Goal: Use online tool/utility: Use online tool/utility

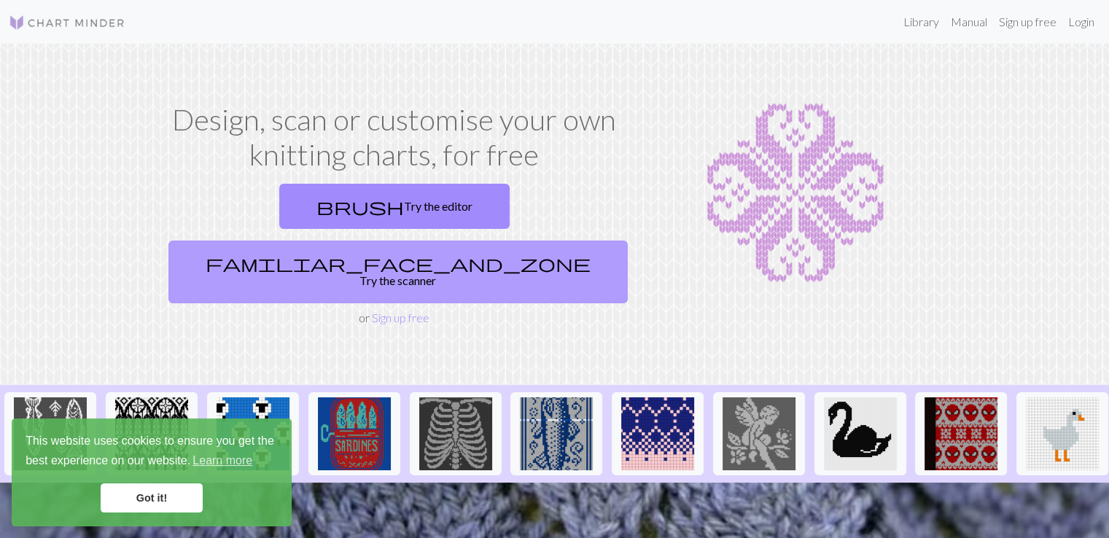
click at [464, 253] on span "familiar_face_and_zone" at bounding box center [398, 263] width 385 height 20
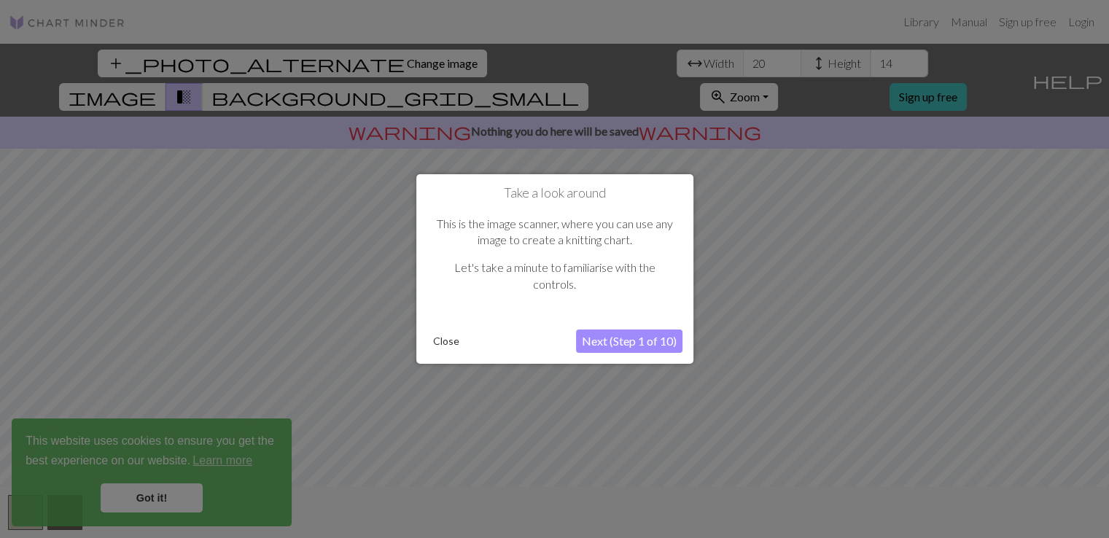
click at [629, 341] on button "Next (Step 1 of 10)" at bounding box center [629, 341] width 106 height 23
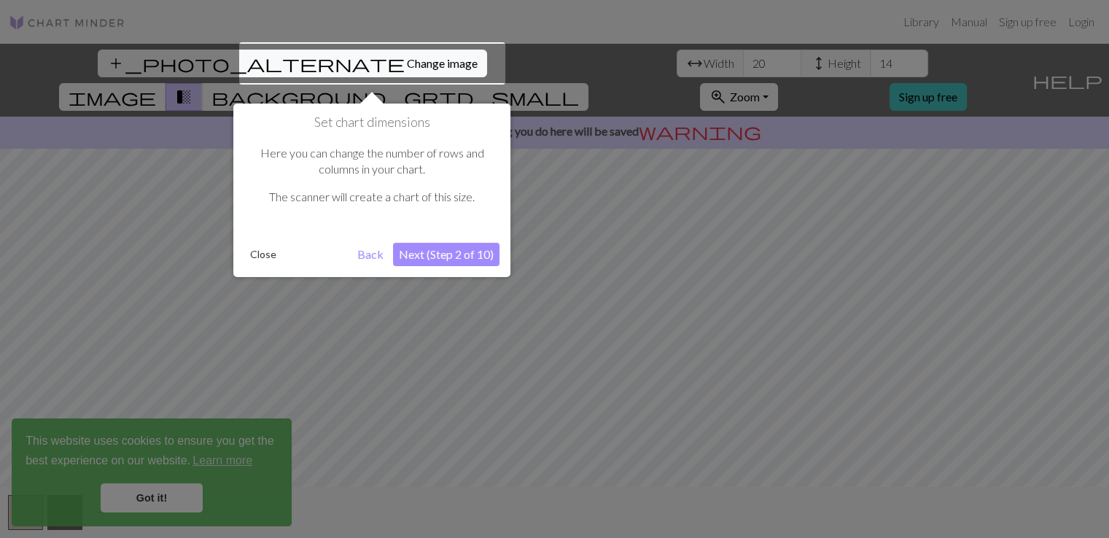
click at [461, 260] on button "Next (Step 2 of 10)" at bounding box center [446, 254] width 106 height 23
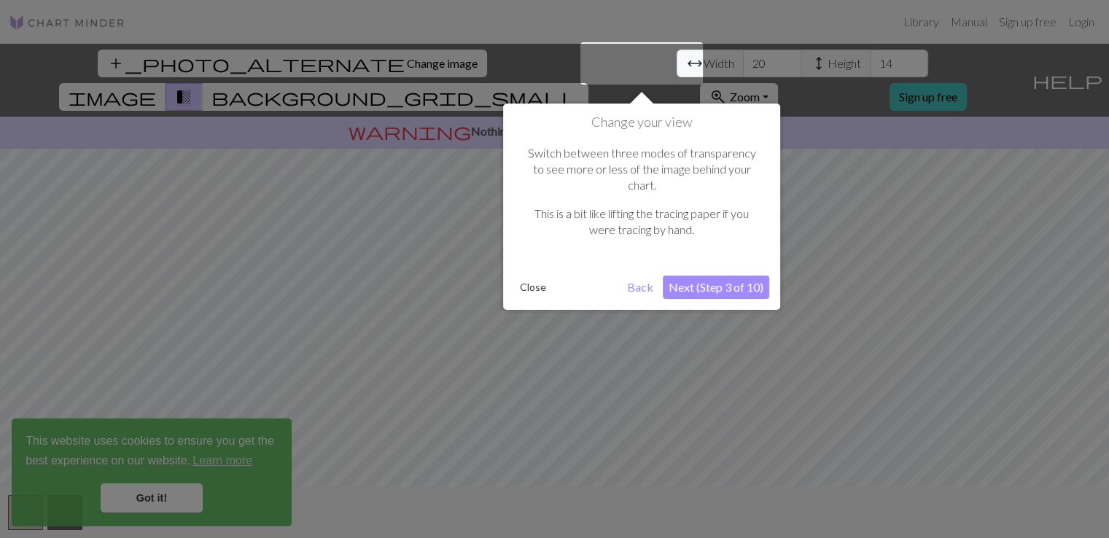
click at [706, 276] on button "Next (Step 3 of 10)" at bounding box center [716, 287] width 106 height 23
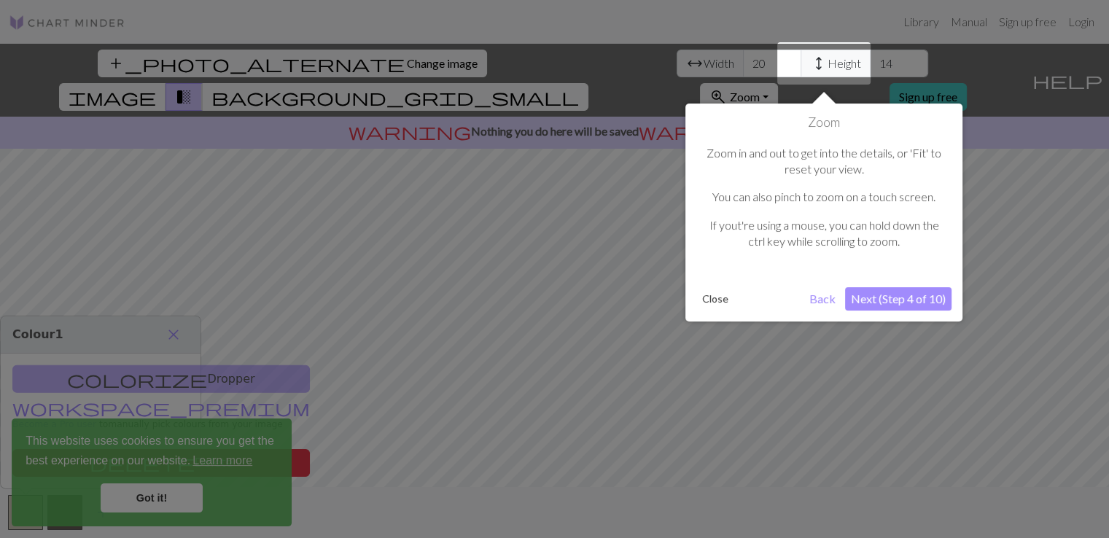
click at [882, 292] on button "Next (Step 4 of 10)" at bounding box center [898, 298] width 106 height 23
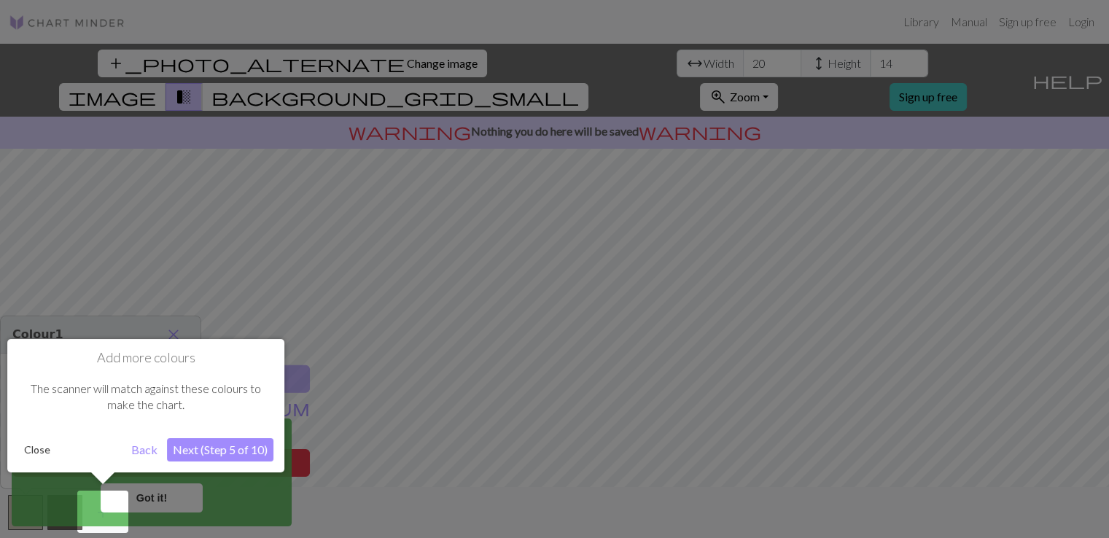
click at [204, 450] on button "Next (Step 5 of 10)" at bounding box center [220, 449] width 106 height 23
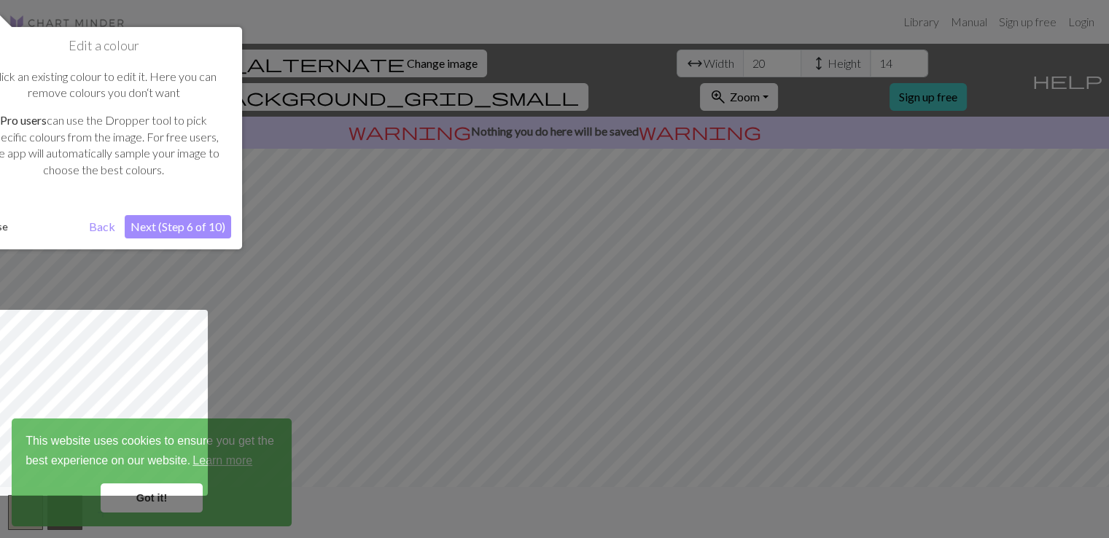
click at [187, 215] on button "Next (Step 6 of 10)" at bounding box center [178, 226] width 106 height 23
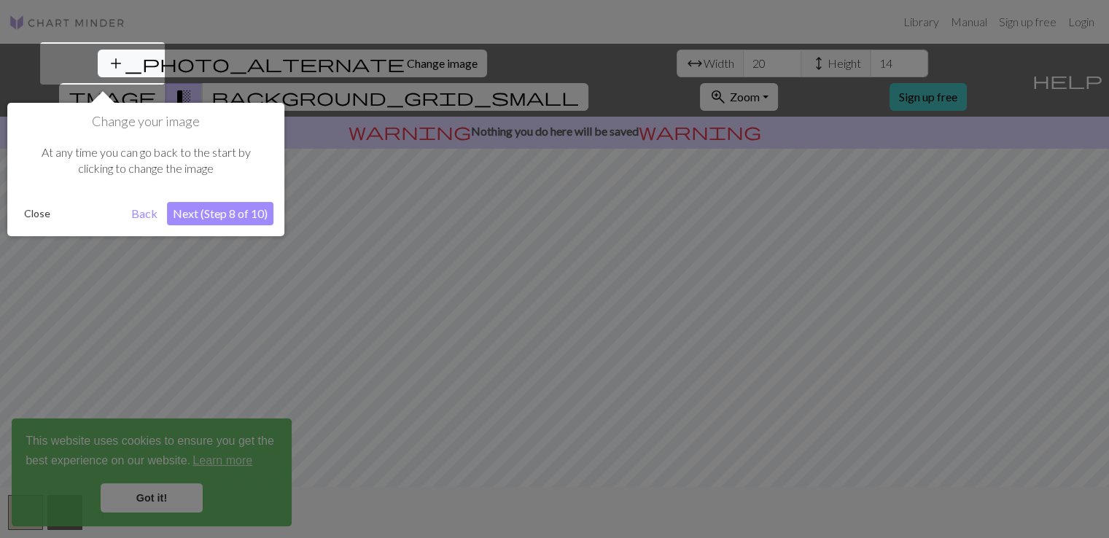
click at [203, 218] on button "Next (Step 8 of 10)" at bounding box center [220, 213] width 106 height 23
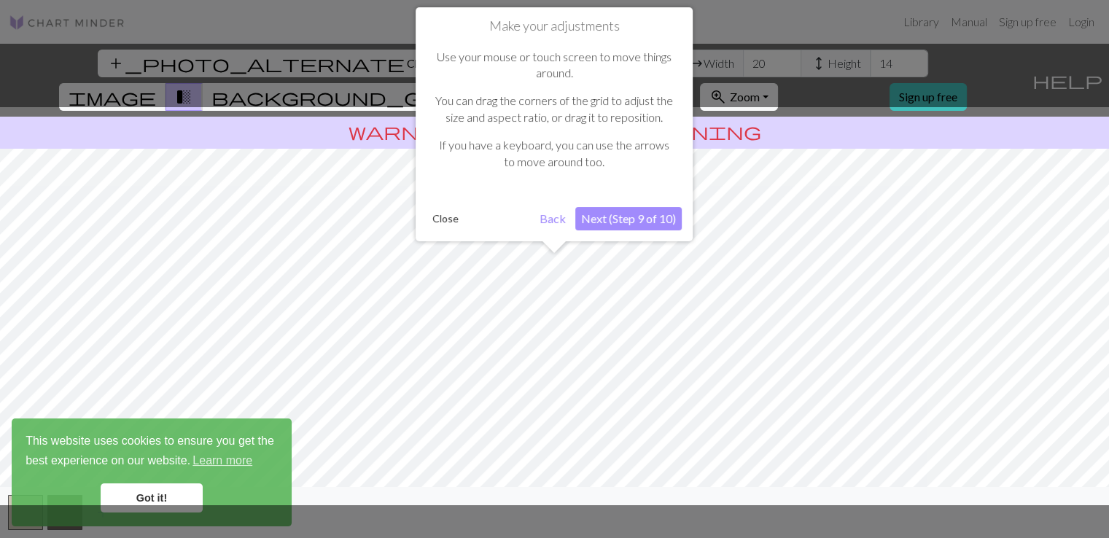
click at [618, 217] on button "Next (Step 9 of 10)" at bounding box center [628, 218] width 106 height 23
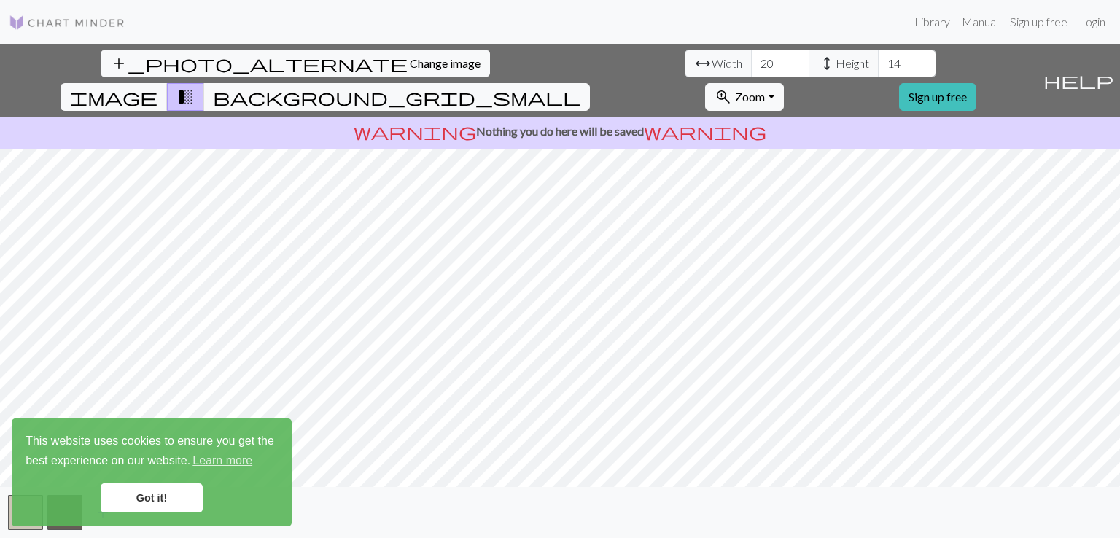
click at [173, 505] on link "Got it!" at bounding box center [152, 497] width 102 height 29
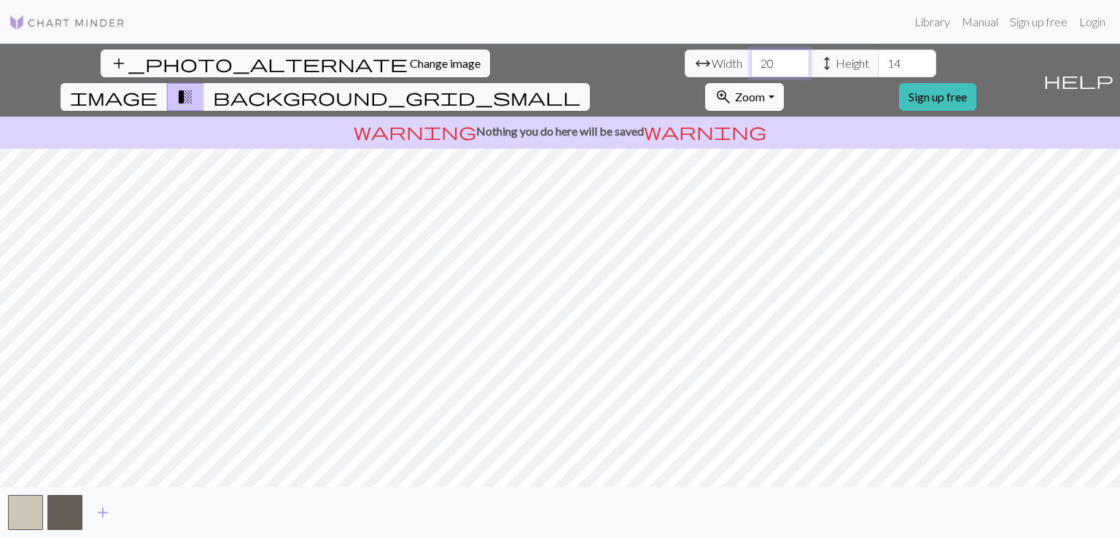
click at [751, 70] on input "20" at bounding box center [780, 64] width 58 height 28
click at [712, 63] on span "Width" at bounding box center [727, 63] width 31 height 17
click at [751, 70] on input "20" at bounding box center [780, 64] width 58 height 28
click at [751, 59] on input "21" at bounding box center [780, 64] width 58 height 28
click at [751, 59] on input "22" at bounding box center [780, 64] width 58 height 28
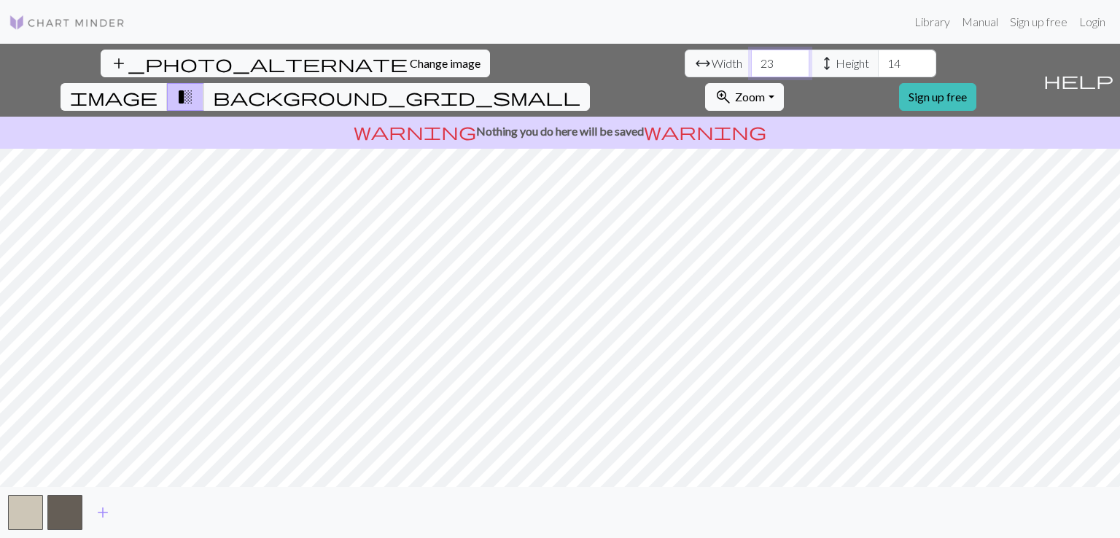
click at [751, 59] on input "23" at bounding box center [780, 64] width 58 height 28
click at [751, 59] on input "24" at bounding box center [780, 64] width 58 height 28
click at [751, 59] on input "25" at bounding box center [780, 64] width 58 height 28
click at [751, 59] on input "26" at bounding box center [780, 64] width 58 height 28
click at [751, 59] on input "27" at bounding box center [780, 64] width 58 height 28
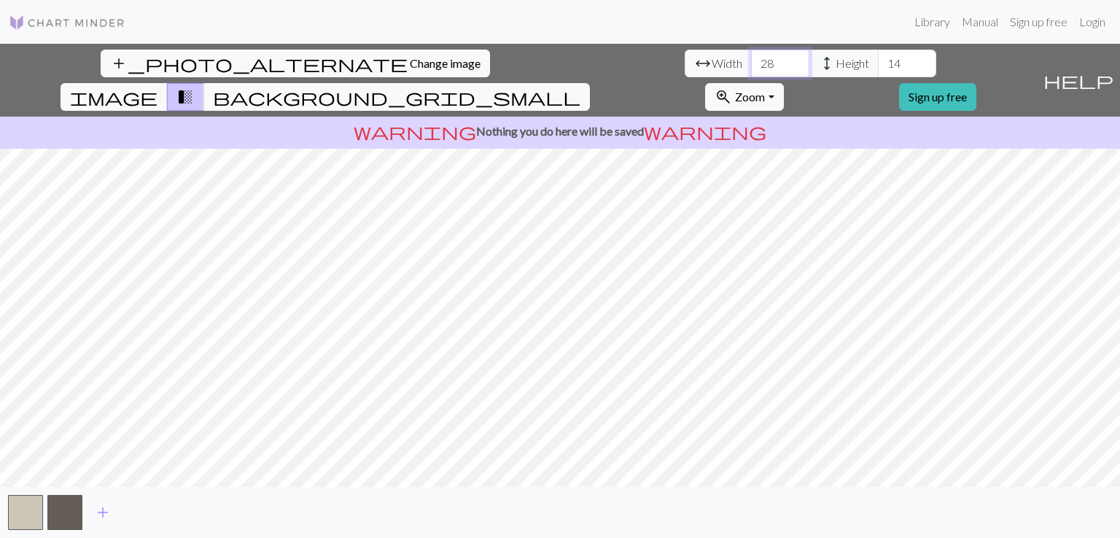
click at [751, 59] on input "28" at bounding box center [780, 64] width 58 height 28
click at [751, 59] on input "29" at bounding box center [780, 64] width 58 height 28
type input "30"
click at [751, 59] on input "30" at bounding box center [780, 64] width 58 height 28
click at [878, 59] on input "15" at bounding box center [907, 64] width 58 height 28
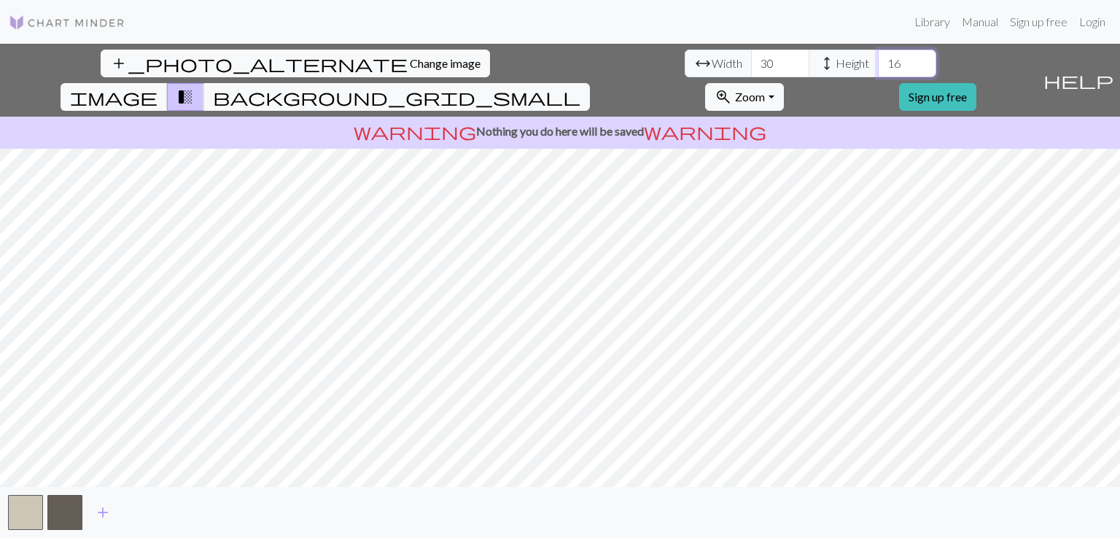
click at [878, 59] on input "16" at bounding box center [907, 64] width 58 height 28
click at [878, 59] on input "17" at bounding box center [907, 64] width 58 height 28
click at [878, 59] on input "18" at bounding box center [907, 64] width 58 height 28
click at [878, 59] on input "19" at bounding box center [907, 64] width 58 height 28
click at [878, 59] on input "20" at bounding box center [907, 64] width 58 height 28
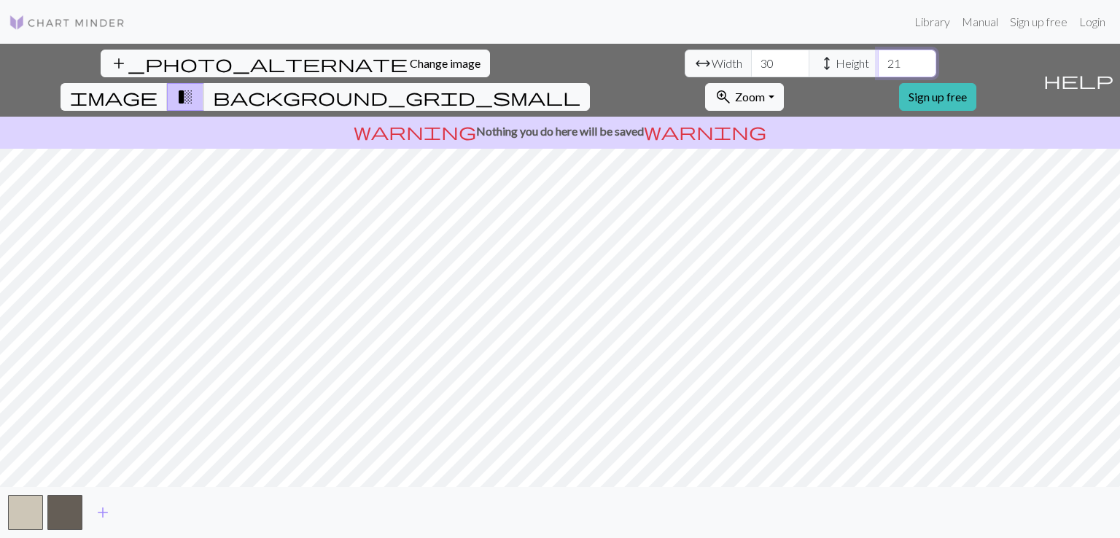
click at [878, 59] on input "21" at bounding box center [907, 64] width 58 height 28
click at [878, 59] on input "23" at bounding box center [907, 64] width 58 height 28
click at [878, 59] on input "24" at bounding box center [907, 64] width 58 height 28
click at [878, 59] on input "25" at bounding box center [907, 64] width 58 height 28
click at [878, 59] on input "26" at bounding box center [907, 64] width 58 height 28
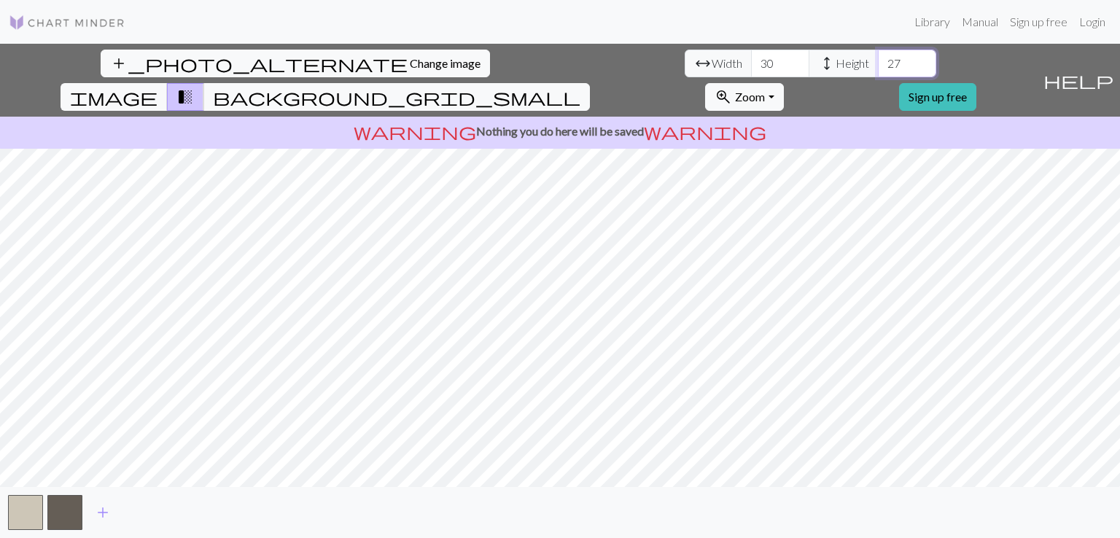
click at [878, 59] on input "27" at bounding box center [907, 64] width 58 height 28
click at [878, 59] on input "29" at bounding box center [907, 64] width 58 height 28
click at [878, 59] on input "30" at bounding box center [907, 64] width 58 height 28
click at [878, 59] on input "31" at bounding box center [907, 64] width 58 height 28
click at [878, 59] on input "32" at bounding box center [907, 64] width 58 height 28
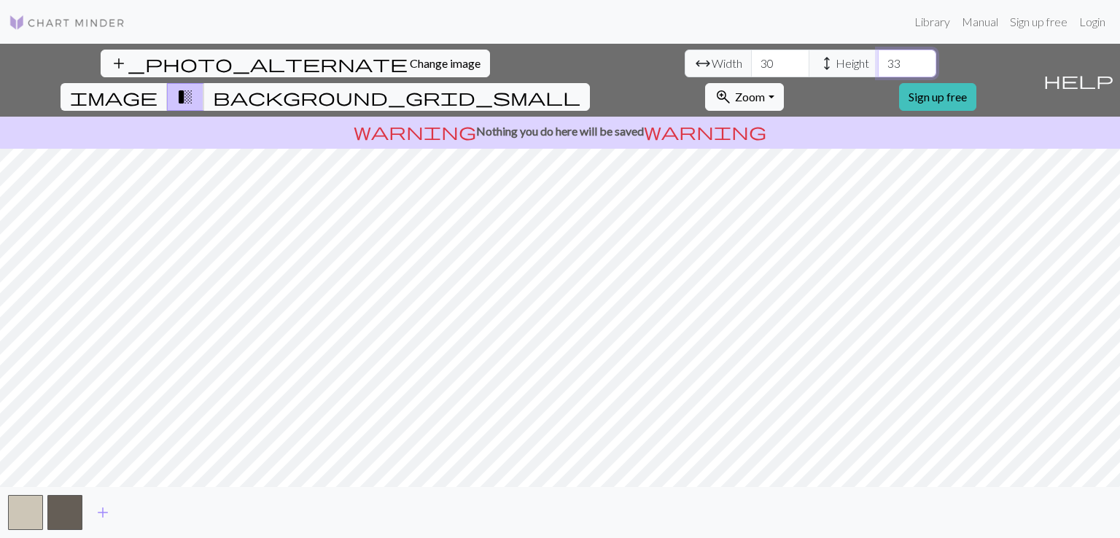
click at [878, 59] on input "33" at bounding box center [907, 64] width 58 height 28
click at [878, 59] on input "34" at bounding box center [907, 64] width 58 height 28
click at [878, 59] on input "36" at bounding box center [907, 64] width 58 height 28
click at [878, 59] on input "37" at bounding box center [907, 64] width 58 height 28
click at [878, 59] on input "38" at bounding box center [907, 64] width 58 height 28
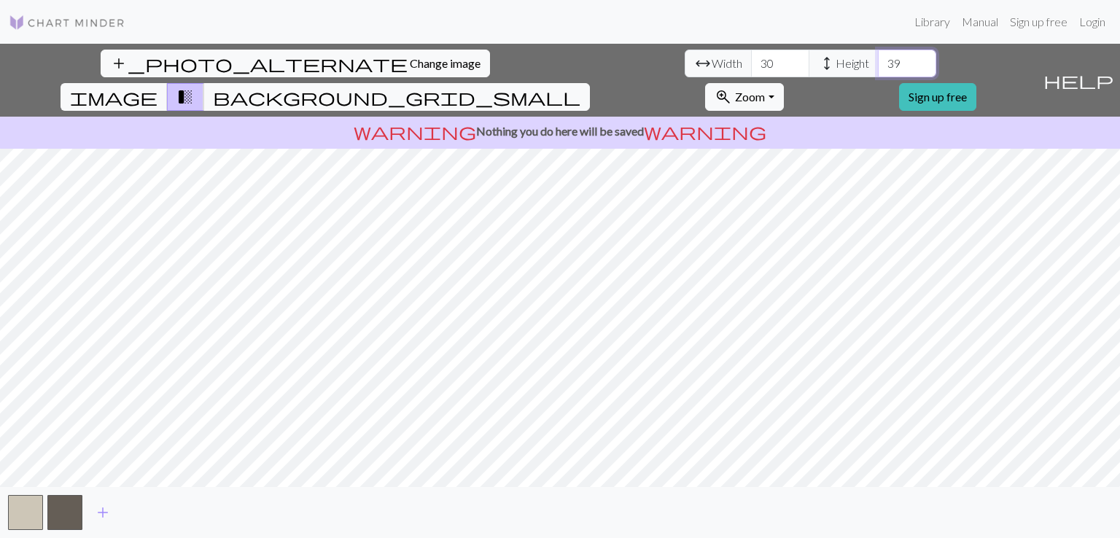
click at [878, 59] on input "39" at bounding box center [907, 64] width 58 height 28
click at [878, 59] on input "40" at bounding box center [907, 64] width 58 height 28
click at [878, 59] on input "41" at bounding box center [907, 64] width 58 height 28
click at [878, 59] on input "42" at bounding box center [907, 64] width 58 height 28
click at [878, 59] on input "43" at bounding box center [907, 64] width 58 height 28
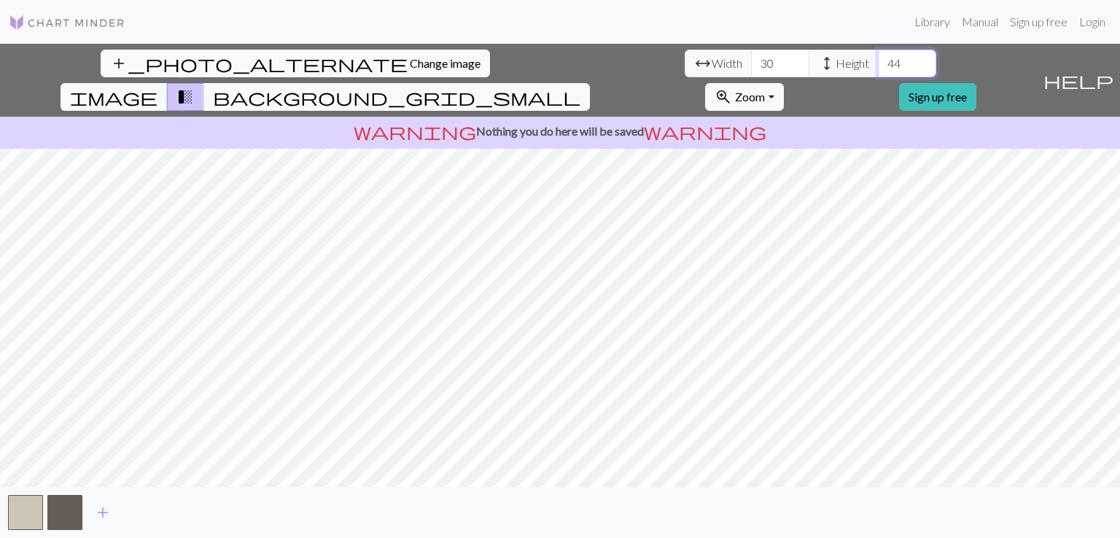
click at [878, 59] on input "44" at bounding box center [907, 64] width 58 height 28
click at [878, 59] on input "45" at bounding box center [907, 64] width 58 height 28
type input "46"
click at [878, 59] on input "46" at bounding box center [907, 64] width 58 height 28
click at [751, 56] on input "31" at bounding box center [780, 64] width 58 height 28
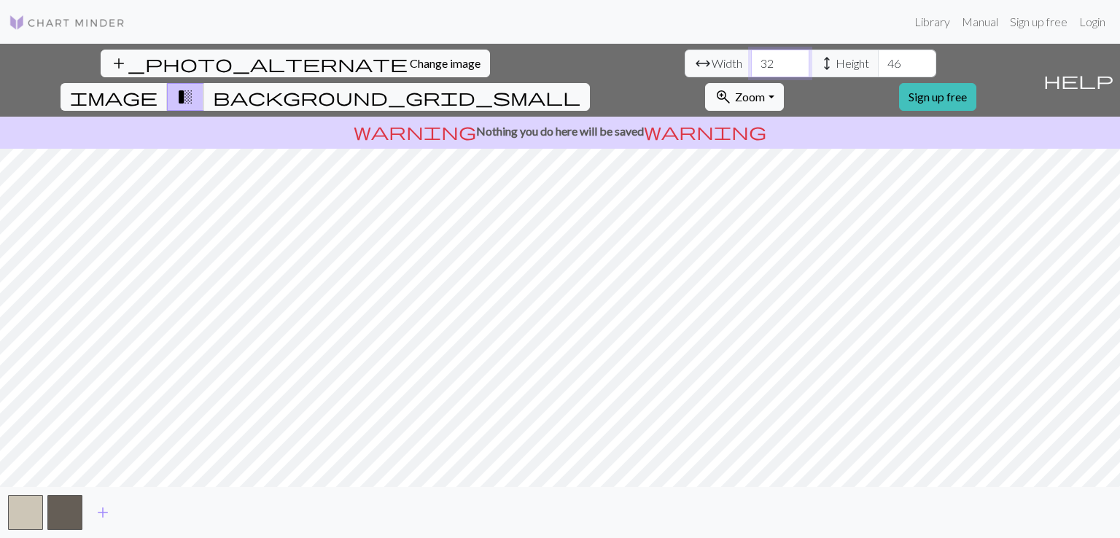
click at [751, 56] on input "32" at bounding box center [780, 64] width 58 height 28
click at [751, 56] on input "33" at bounding box center [780, 64] width 58 height 28
click at [751, 56] on input "34" at bounding box center [780, 64] width 58 height 28
click at [751, 56] on input "36" at bounding box center [780, 64] width 58 height 28
click at [751, 56] on input "37" at bounding box center [780, 64] width 58 height 28
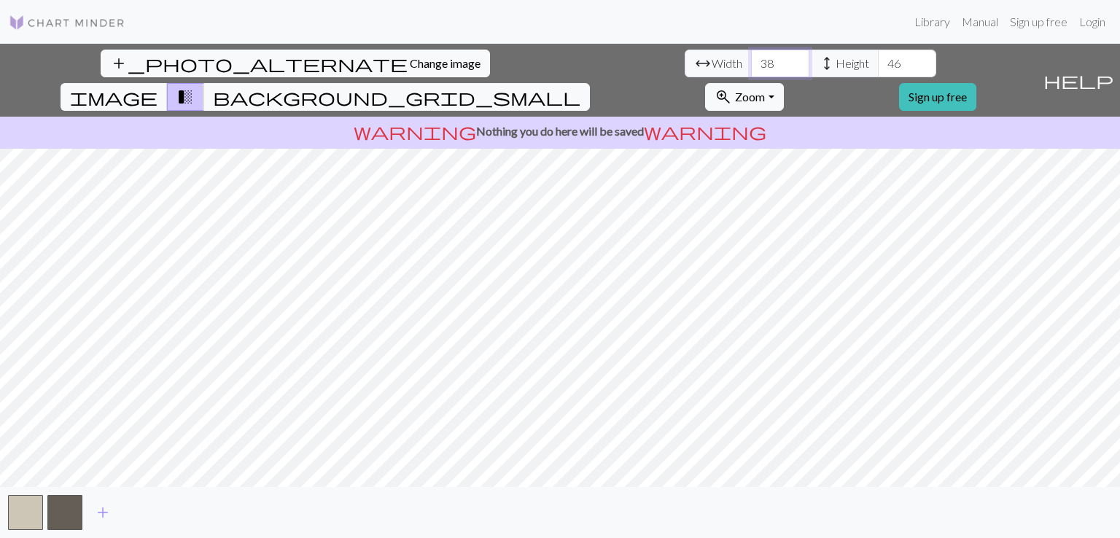
click at [751, 56] on input "38" at bounding box center [780, 64] width 58 height 28
click at [751, 56] on input "39" at bounding box center [780, 64] width 58 height 28
click at [751, 56] on input "41" at bounding box center [780, 64] width 58 height 28
click at [751, 56] on input "42" at bounding box center [780, 64] width 58 height 28
click at [751, 56] on input "43" at bounding box center [780, 64] width 58 height 28
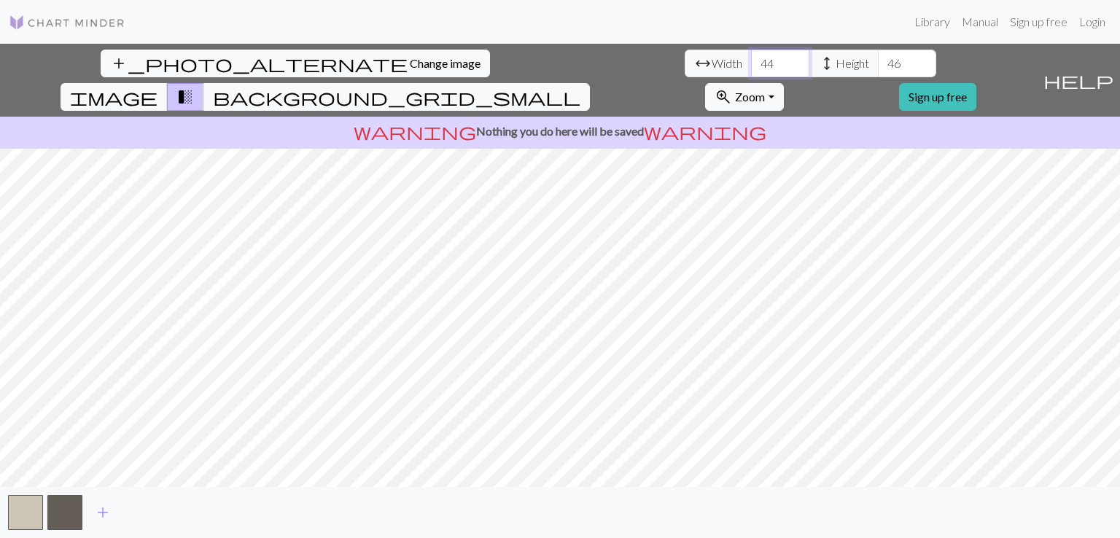
click at [751, 56] on input "44" at bounding box center [780, 64] width 58 height 28
click at [751, 56] on input "45" at bounding box center [780, 64] width 58 height 28
click at [751, 56] on input "46" at bounding box center [780, 64] width 58 height 28
click at [751, 56] on input "47" at bounding box center [780, 64] width 58 height 28
click at [751, 56] on input "48" at bounding box center [780, 64] width 58 height 28
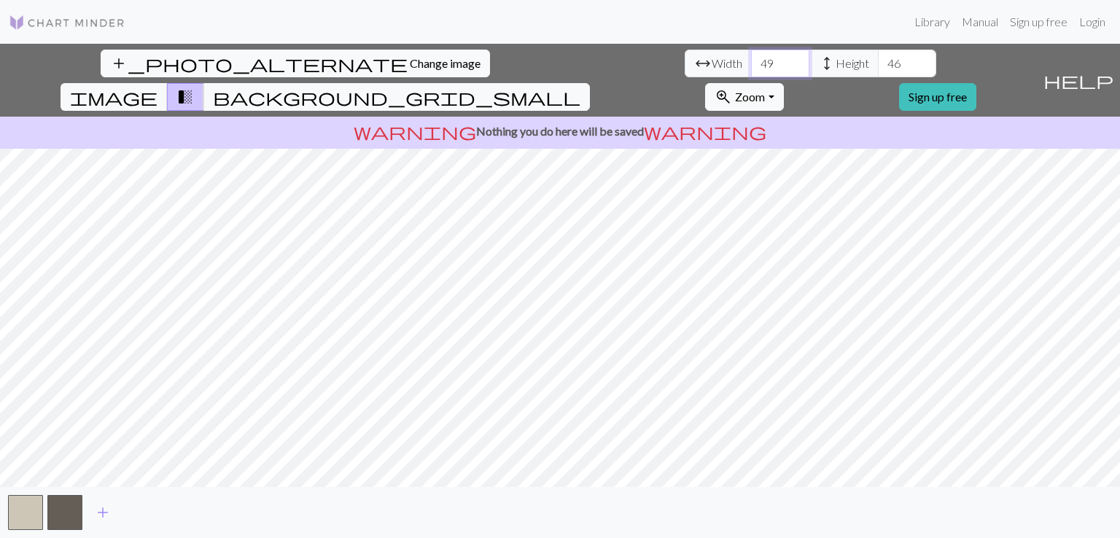
click at [751, 56] on input "50" at bounding box center [780, 64] width 58 height 28
click at [751, 56] on input "51" at bounding box center [780, 64] width 58 height 28
click at [751, 56] on input "52" at bounding box center [780, 64] width 58 height 28
click at [751, 56] on input "53" at bounding box center [780, 64] width 58 height 28
click at [751, 56] on input "54" at bounding box center [780, 64] width 58 height 28
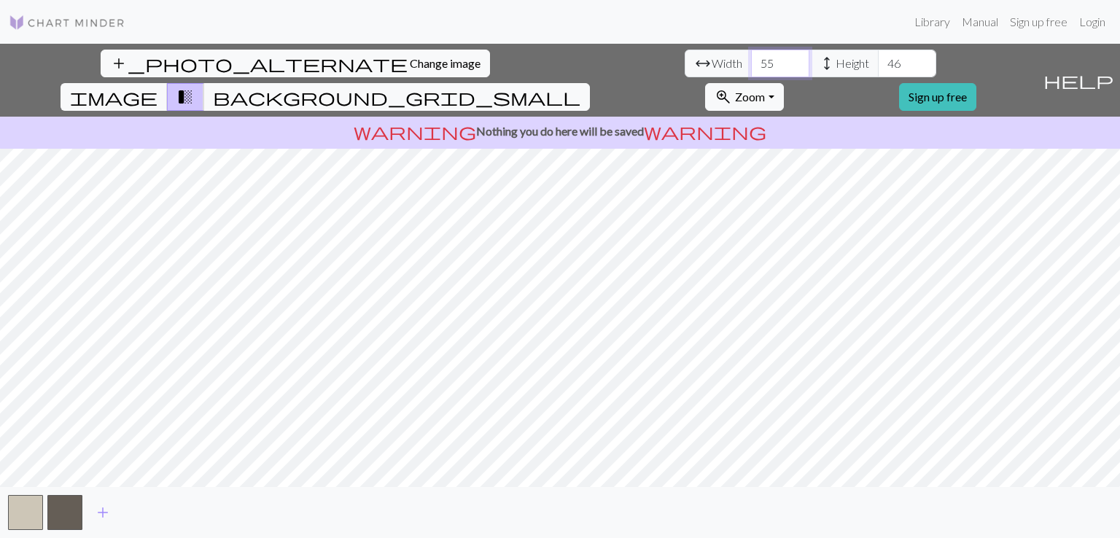
click at [751, 56] on input "55" at bounding box center [780, 64] width 58 height 28
click at [751, 56] on input "56" at bounding box center [780, 64] width 58 height 28
click at [194, 87] on span "transition_fade" at bounding box center [184, 97] width 17 height 20
click at [157, 87] on span "image" at bounding box center [113, 97] width 87 height 20
click at [194, 87] on span "transition_fade" at bounding box center [184, 97] width 17 height 20
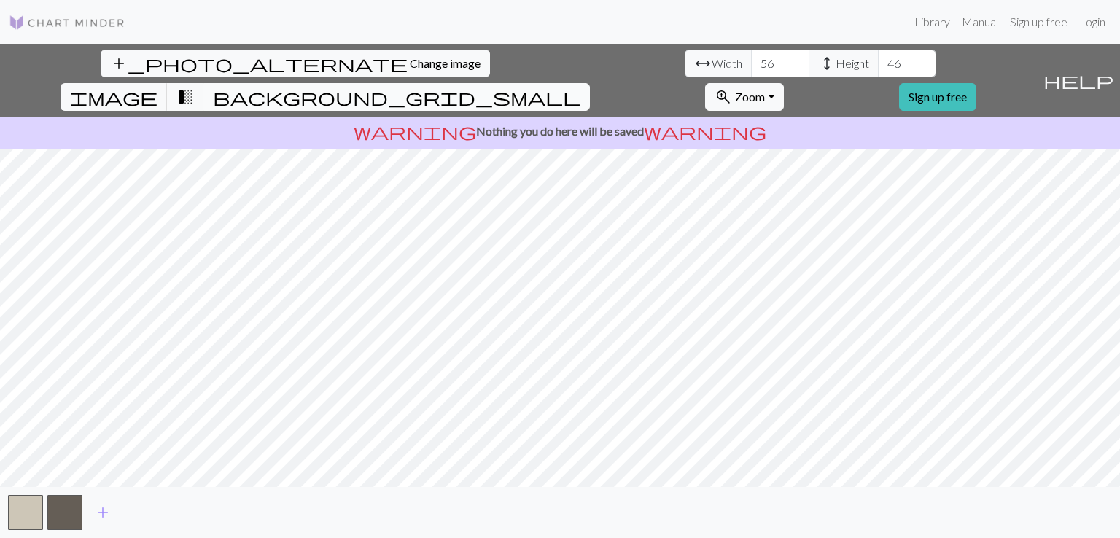
click at [580, 87] on span "background_grid_small" at bounding box center [396, 97] width 367 height 20
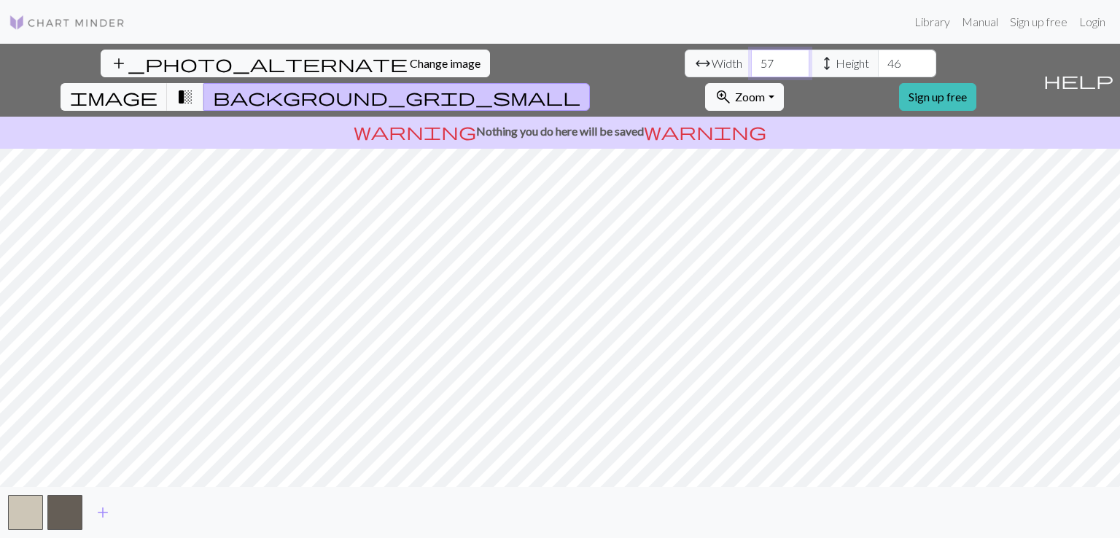
click at [751, 60] on input "57" at bounding box center [780, 64] width 58 height 28
click at [751, 60] on input "58" at bounding box center [780, 64] width 58 height 28
click at [751, 60] on input "59" at bounding box center [780, 64] width 58 height 28
click at [751, 60] on input "60" at bounding box center [780, 64] width 58 height 28
click at [751, 60] on input "61" at bounding box center [780, 64] width 58 height 28
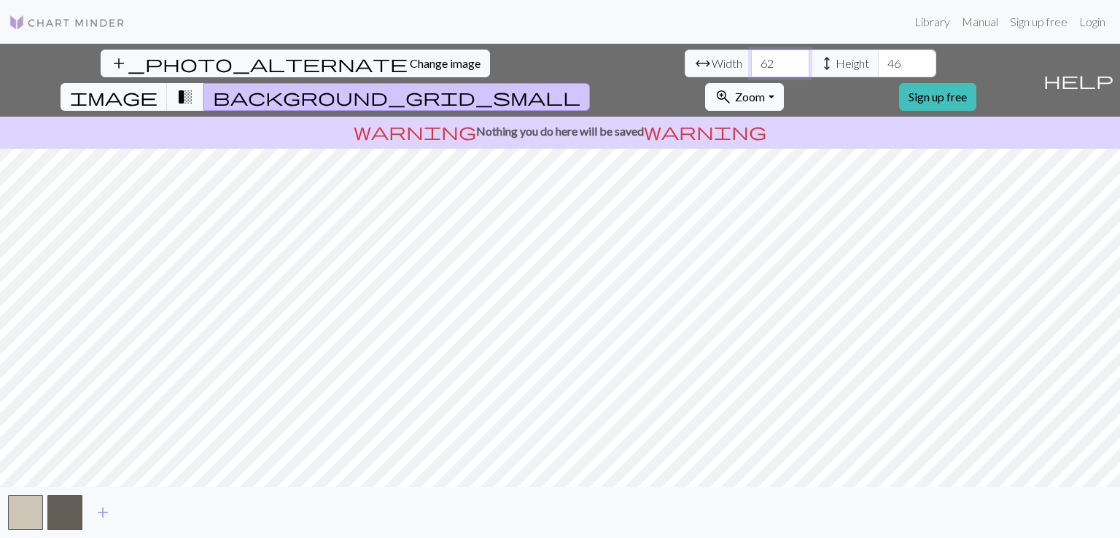
click at [751, 60] on input "62" at bounding box center [780, 64] width 58 height 28
click at [751, 60] on input "63" at bounding box center [780, 64] width 58 height 28
click at [751, 60] on input "64" at bounding box center [780, 64] width 58 height 28
click at [751, 60] on input "65" at bounding box center [780, 64] width 58 height 28
click at [751, 60] on input "66" at bounding box center [780, 64] width 58 height 28
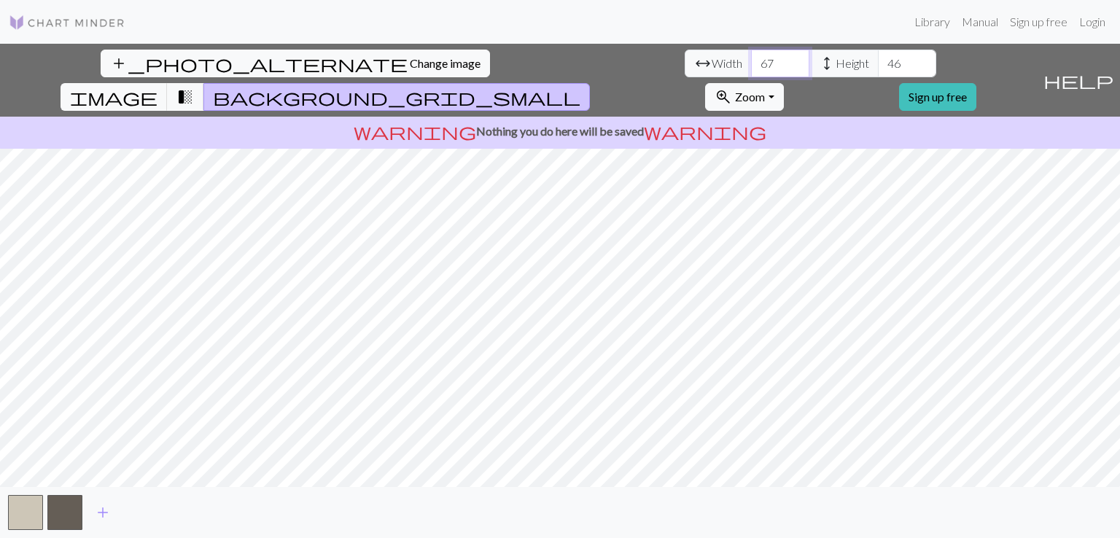
click at [751, 60] on input "67" at bounding box center [780, 64] width 58 height 28
click at [751, 60] on input "68" at bounding box center [780, 64] width 58 height 28
click at [751, 60] on input "69" at bounding box center [780, 64] width 58 height 28
click at [751, 60] on input "70" at bounding box center [780, 64] width 58 height 28
click at [751, 60] on input "71" at bounding box center [780, 64] width 58 height 28
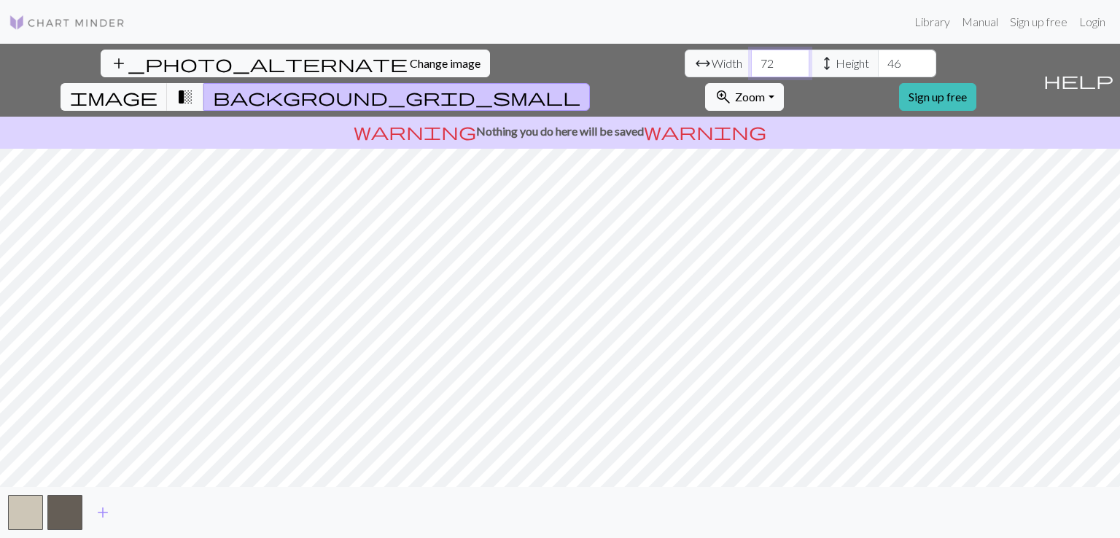
click at [751, 60] on input "72" at bounding box center [780, 64] width 58 height 28
click at [751, 60] on input "73" at bounding box center [780, 64] width 58 height 28
click at [751, 60] on input "74" at bounding box center [780, 64] width 58 height 28
click at [751, 60] on input "75" at bounding box center [780, 64] width 58 height 28
click at [751, 60] on input "76" at bounding box center [780, 64] width 58 height 28
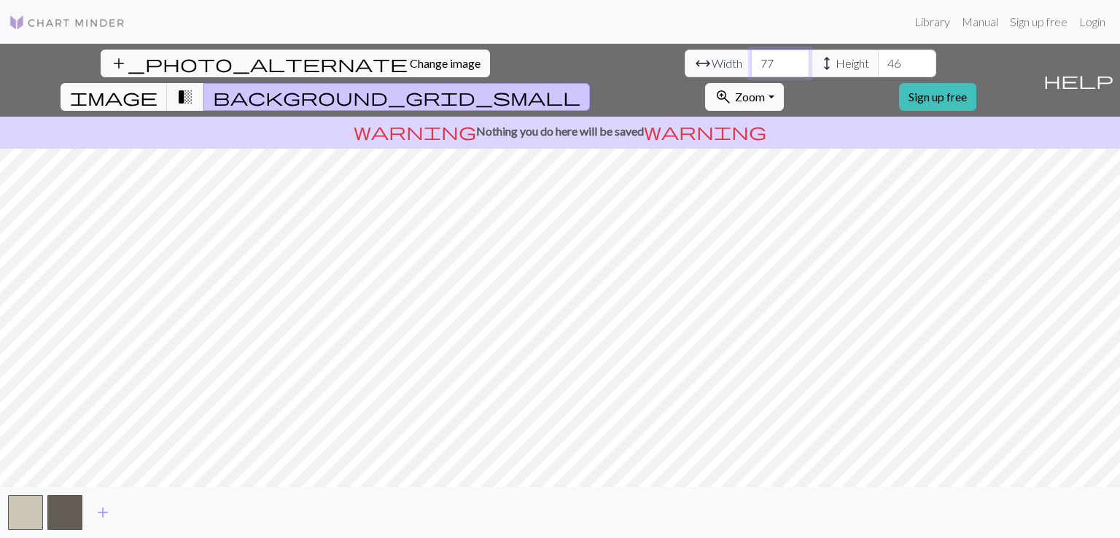
click at [751, 60] on input "77" at bounding box center [780, 64] width 58 height 28
click at [751, 60] on input "78" at bounding box center [780, 64] width 58 height 28
click at [751, 60] on input "79" at bounding box center [780, 64] width 58 height 28
click at [751, 60] on input "80" at bounding box center [780, 64] width 58 height 28
click at [751, 60] on input "81" at bounding box center [780, 64] width 58 height 28
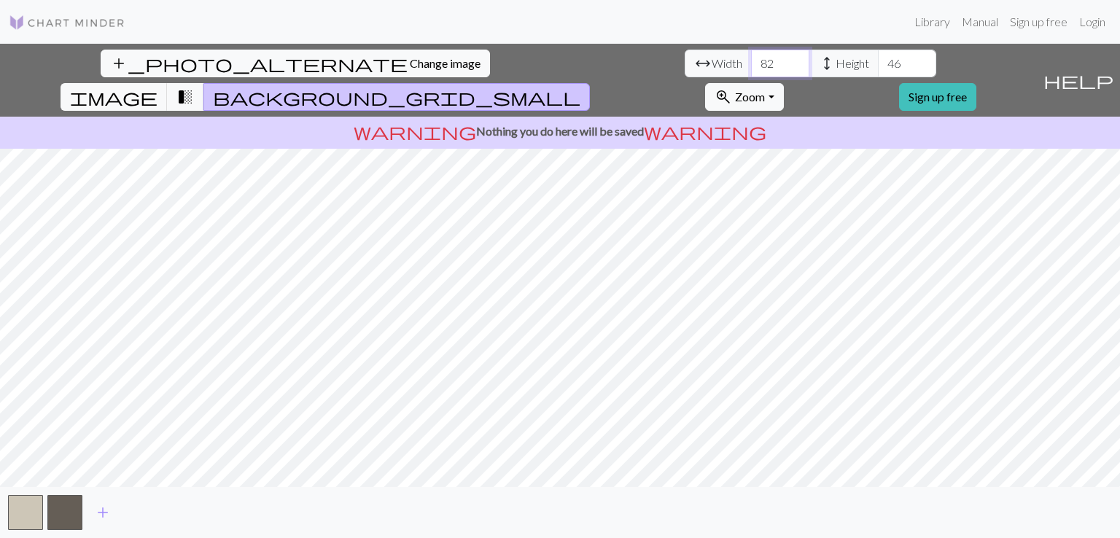
click at [751, 60] on input "82" at bounding box center [780, 64] width 58 height 28
click at [751, 60] on input "83" at bounding box center [780, 64] width 58 height 28
click at [751, 60] on input "84" at bounding box center [780, 64] width 58 height 28
click at [751, 60] on input "85" at bounding box center [780, 64] width 58 height 28
click at [751, 60] on input "86" at bounding box center [780, 64] width 58 height 28
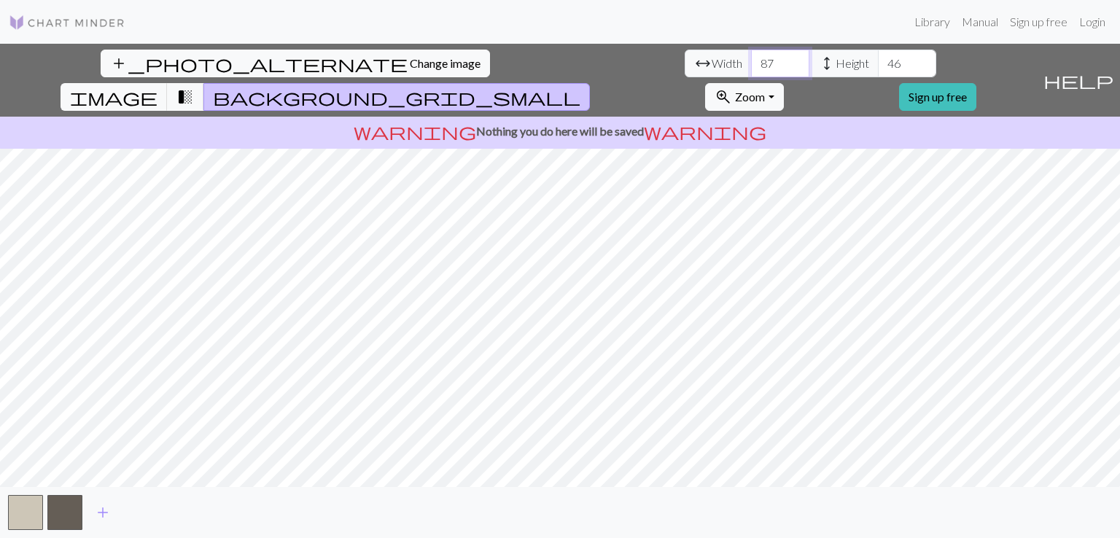
click at [751, 60] on input "87" at bounding box center [780, 64] width 58 height 28
type input "88"
click at [751, 60] on input "88" at bounding box center [780, 64] width 58 height 28
